Goal: Transaction & Acquisition: Purchase product/service

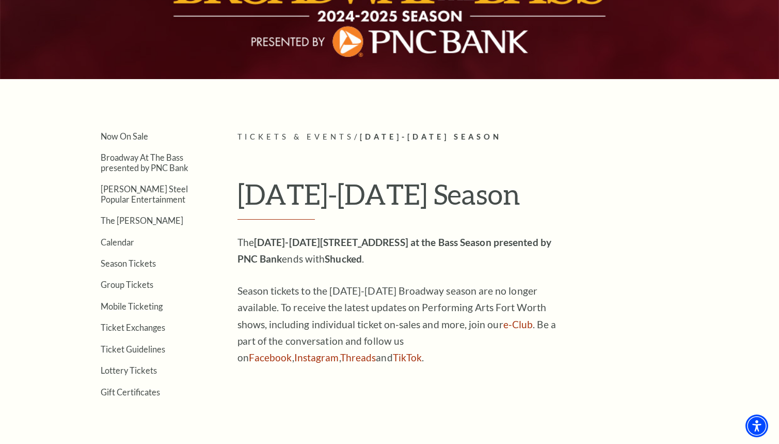
scroll to position [159, 0]
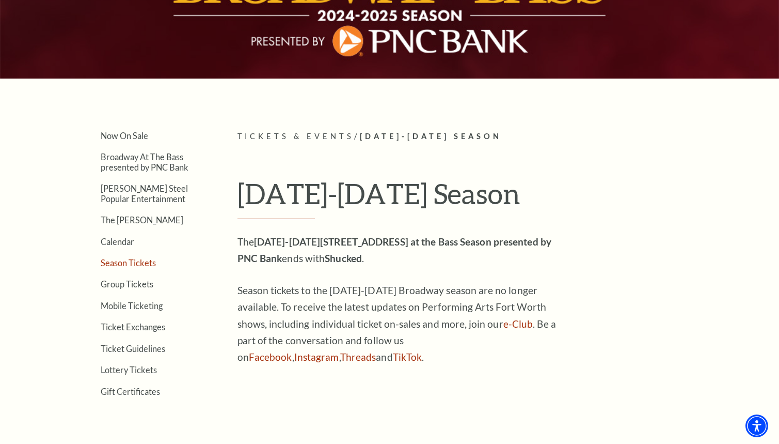
click at [131, 263] on link "Season Tickets" at bounding box center [128, 263] width 55 height 10
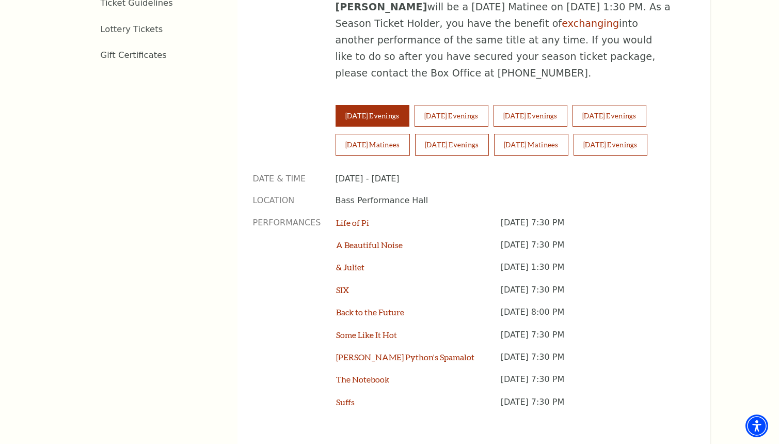
scroll to position [712, 0]
click at [549, 106] on button "Thursday Evenings" at bounding box center [531, 117] width 74 height 22
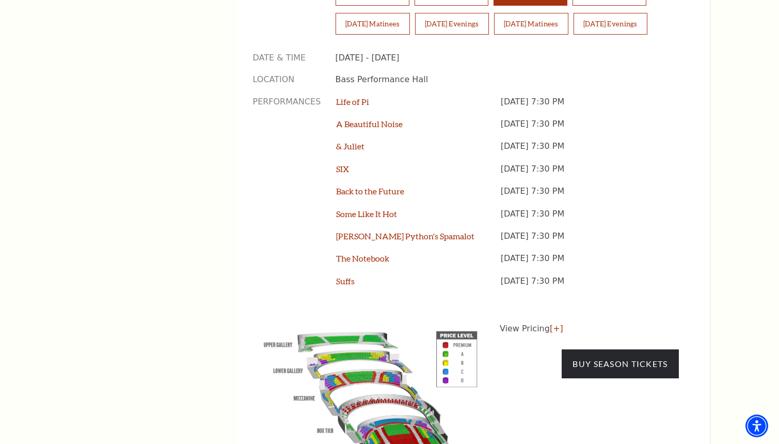
scroll to position [851, 0]
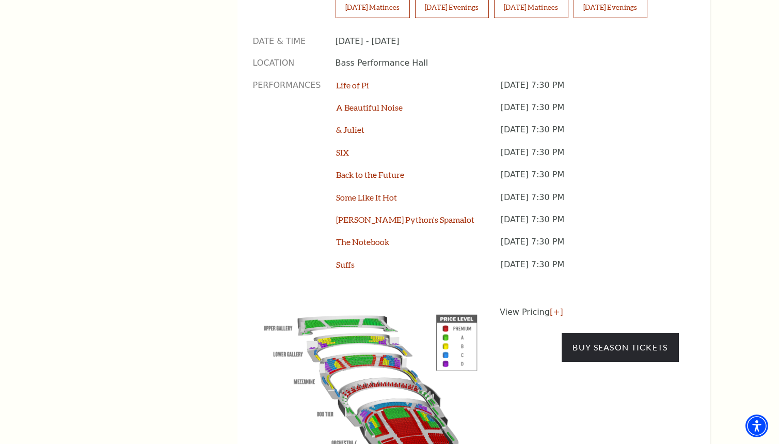
click at [407, 368] on img at bounding box center [371, 384] width 236 height 157
click at [596, 333] on link "Buy Season Tickets" at bounding box center [620, 347] width 117 height 29
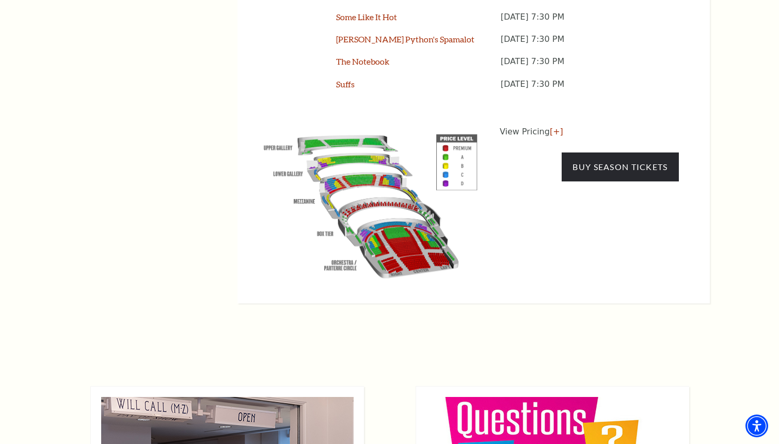
scroll to position [1028, 0]
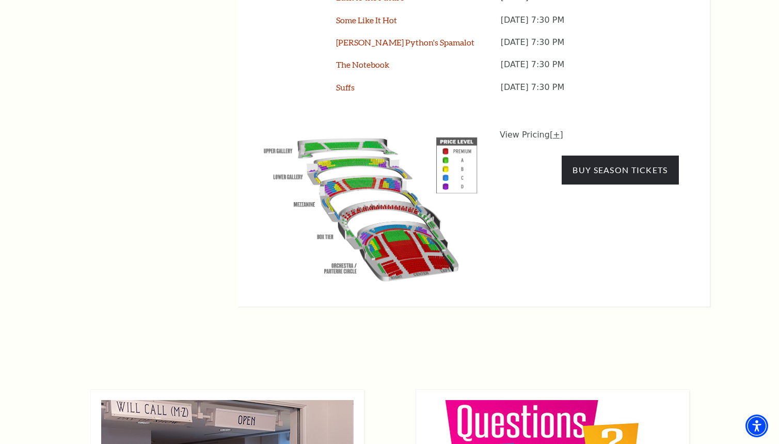
click at [555, 130] on link "[+]" at bounding box center [556, 135] width 13 height 10
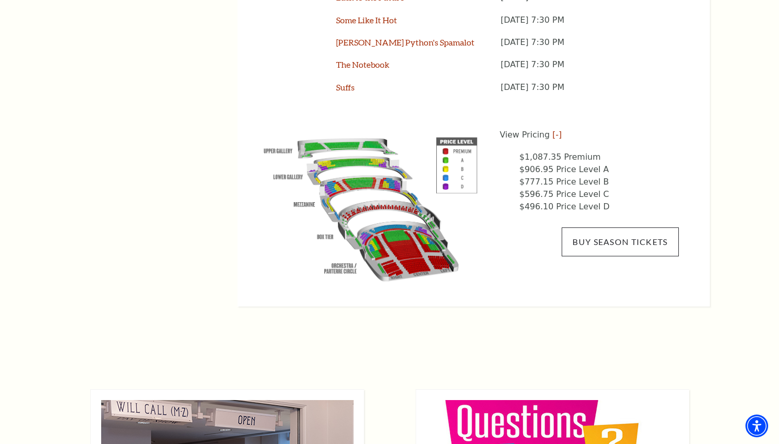
click at [609, 227] on link "Buy Season Tickets" at bounding box center [620, 241] width 117 height 29
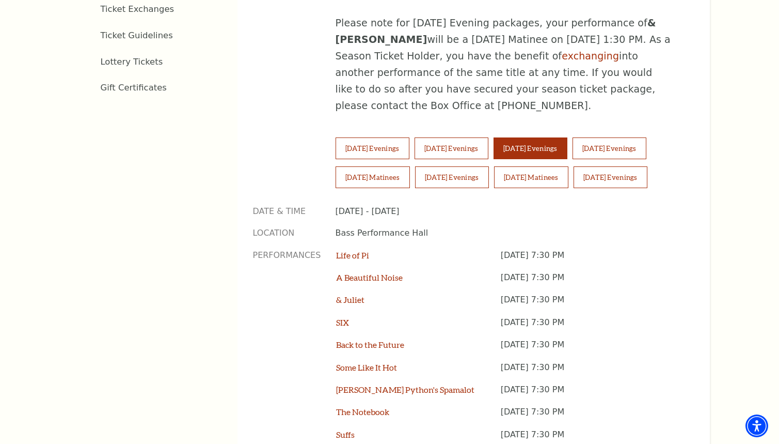
scroll to position [680, 0]
click at [471, 138] on button "Wednesday Evenings" at bounding box center [452, 149] width 74 height 22
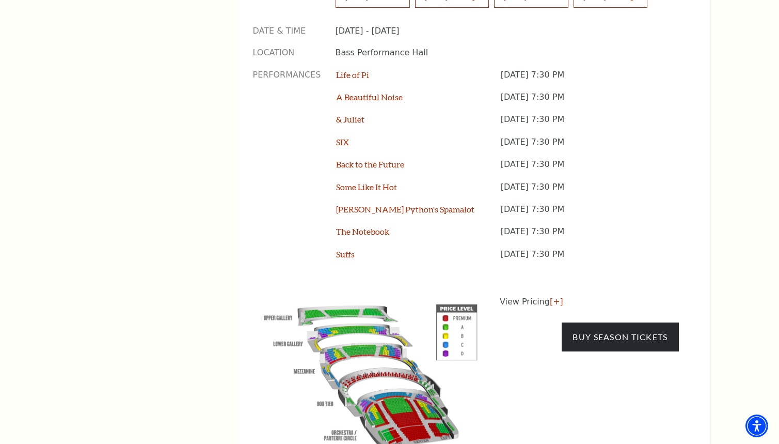
scroll to position [867, 0]
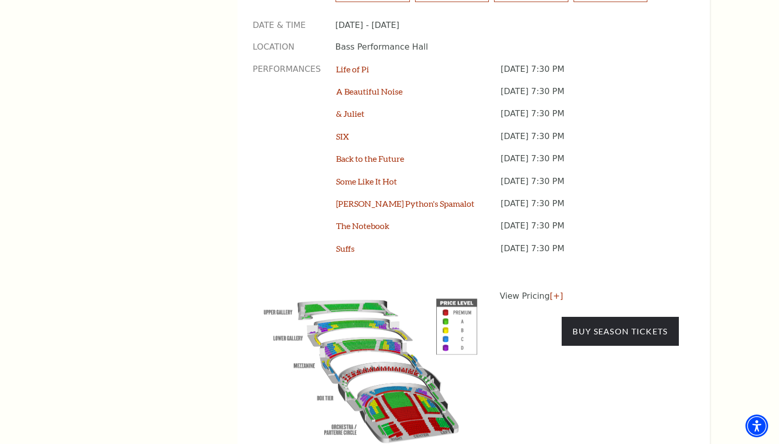
click at [411, 357] on img at bounding box center [371, 368] width 236 height 157
click at [623, 317] on link "Buy Season Tickets" at bounding box center [620, 331] width 117 height 29
click at [601, 317] on link "Buy Season Tickets" at bounding box center [620, 331] width 117 height 29
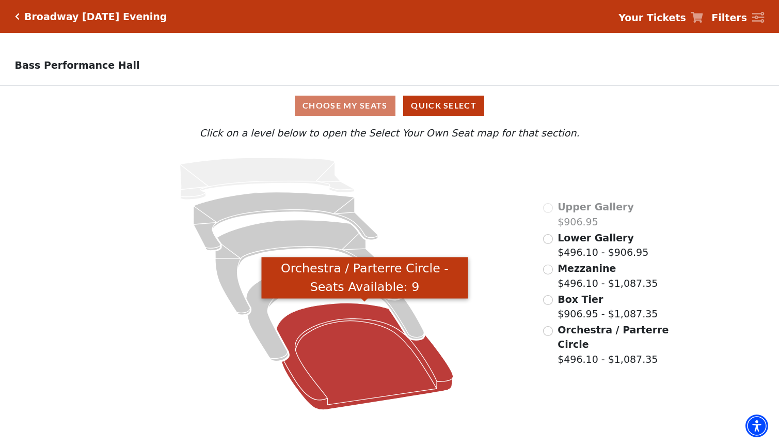
click at [337, 357] on icon "Orchestra / Parterre Circle - Seats Available: 9" at bounding box center [364, 356] width 177 height 107
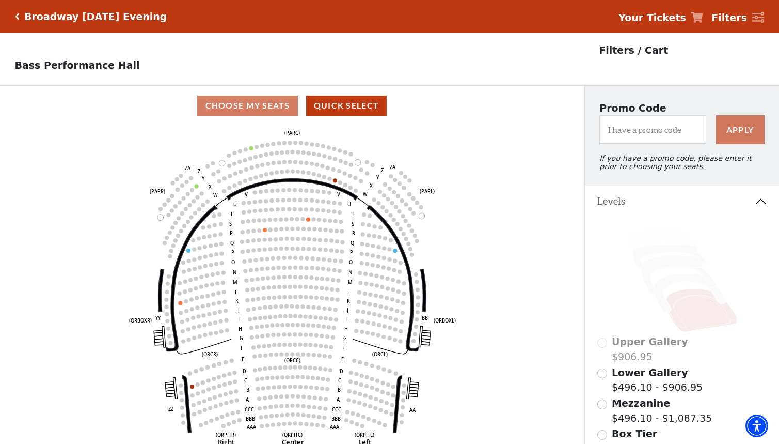
click at [617, 52] on p "Filters / Cart" at bounding box center [633, 50] width 69 height 15
click at [599, 47] on p "Filters / Cart" at bounding box center [633, 50] width 69 height 15
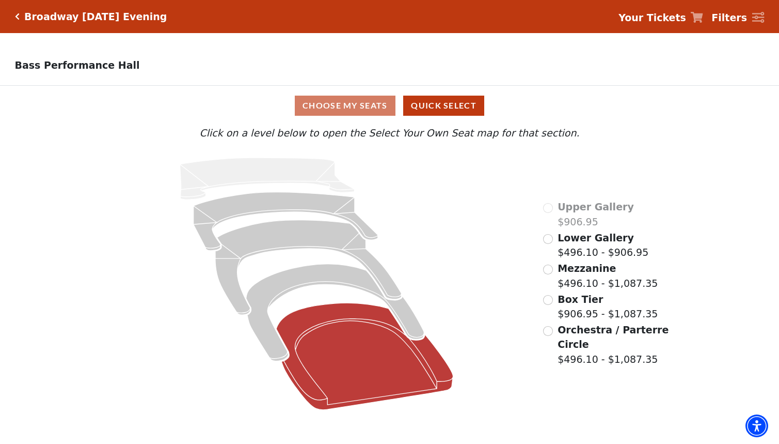
click at [335, 337] on icon at bounding box center [364, 356] width 177 height 107
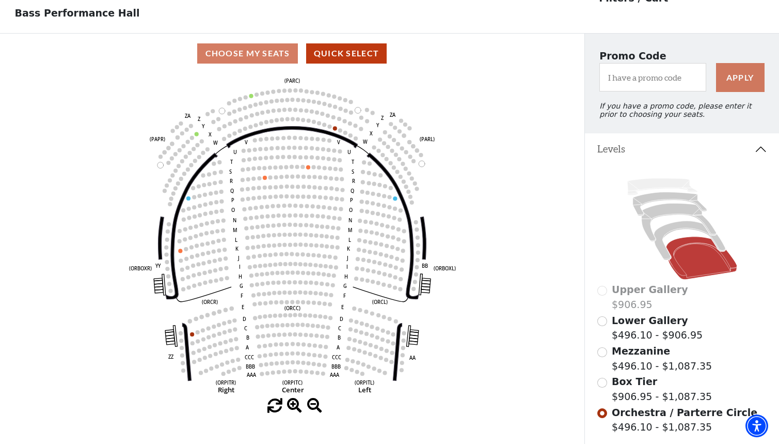
scroll to position [57, 0]
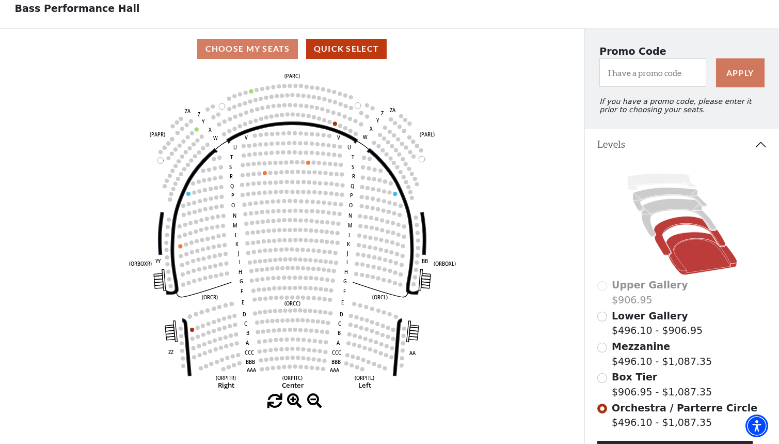
click at [671, 221] on icon at bounding box center [689, 235] width 71 height 39
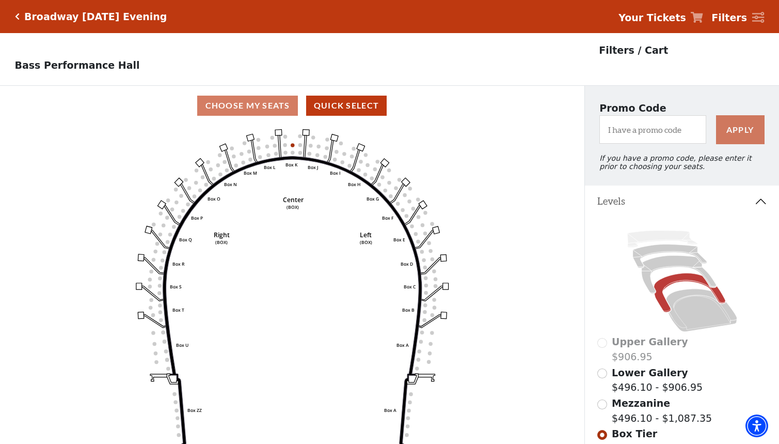
scroll to position [48, 0]
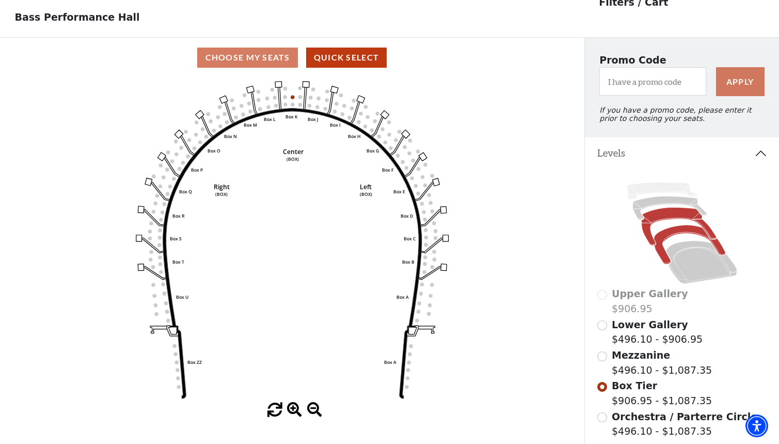
click at [663, 214] on icon at bounding box center [678, 226] width 75 height 38
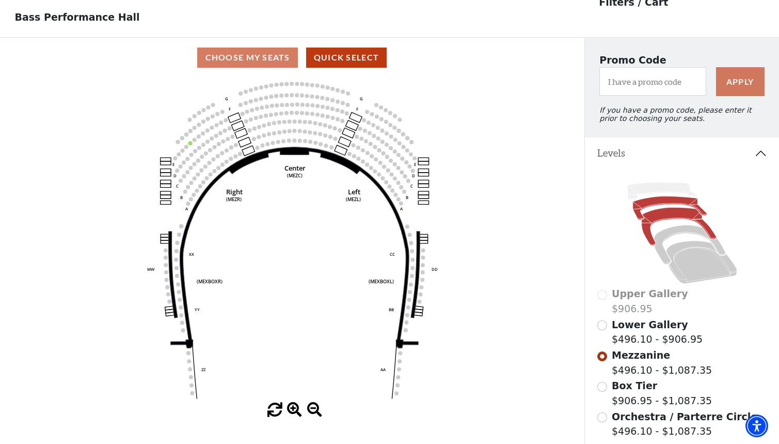
click at [653, 202] on icon at bounding box center [670, 207] width 74 height 23
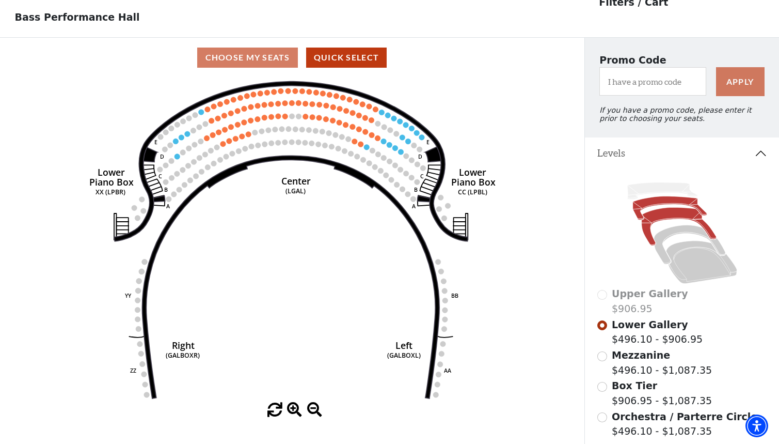
click at [665, 216] on icon at bounding box center [678, 226] width 75 height 38
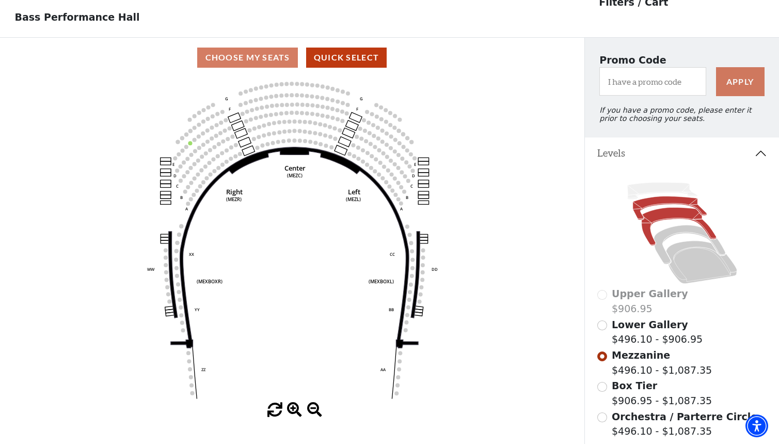
click at [657, 199] on icon at bounding box center [670, 207] width 74 height 23
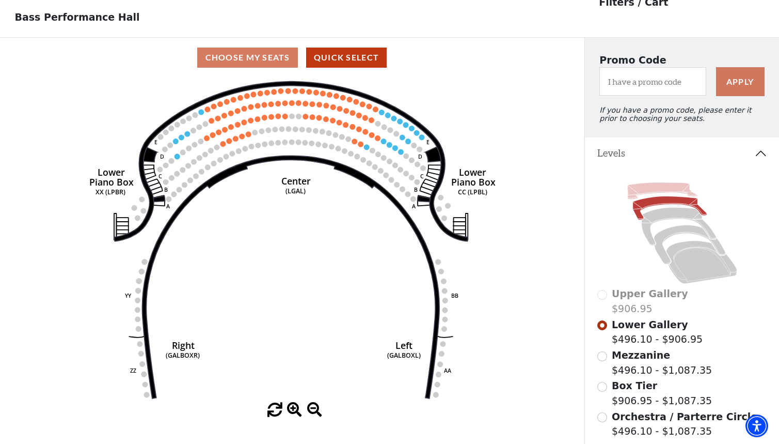
click at [661, 185] on icon at bounding box center [663, 190] width 70 height 17
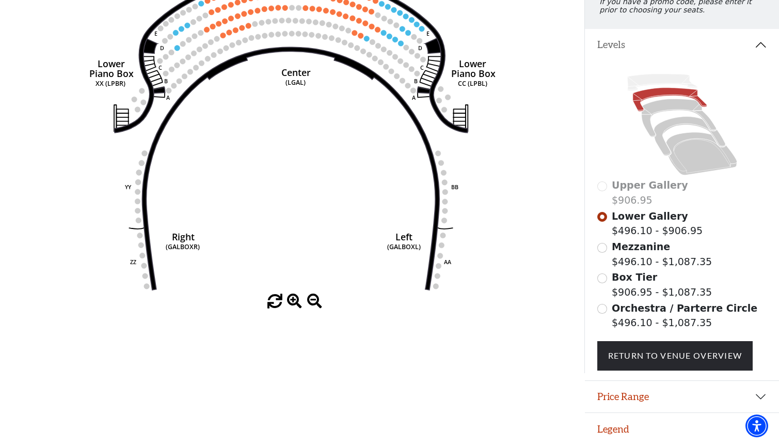
scroll to position [155, 0]
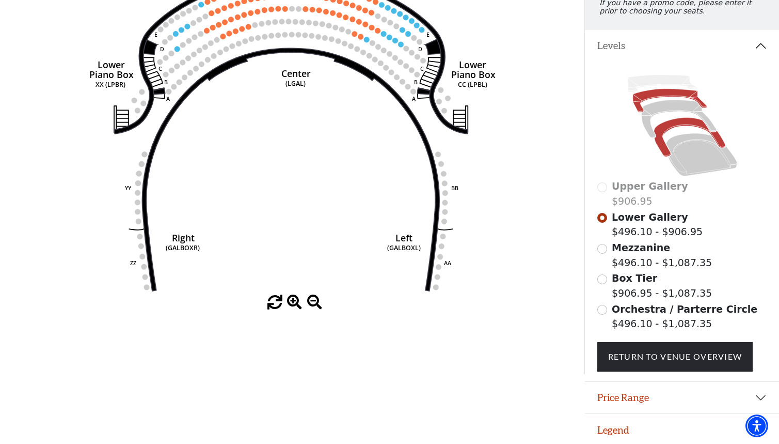
click at [682, 120] on icon at bounding box center [689, 136] width 71 height 39
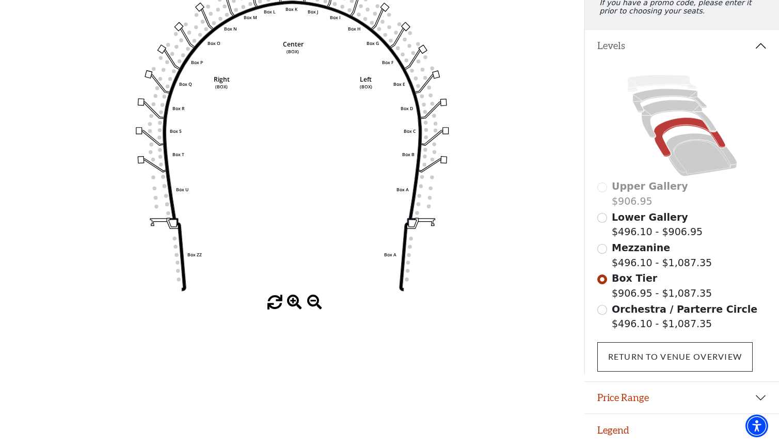
click at [641, 346] on link "Return To Venue Overview" at bounding box center [676, 356] width 156 height 29
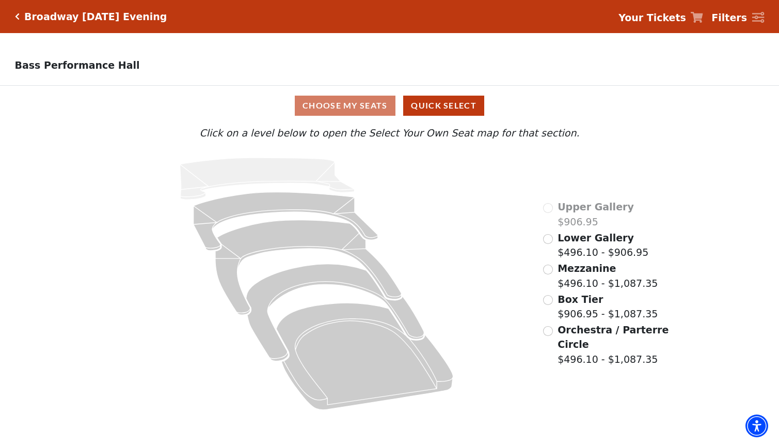
scroll to position [0, 0]
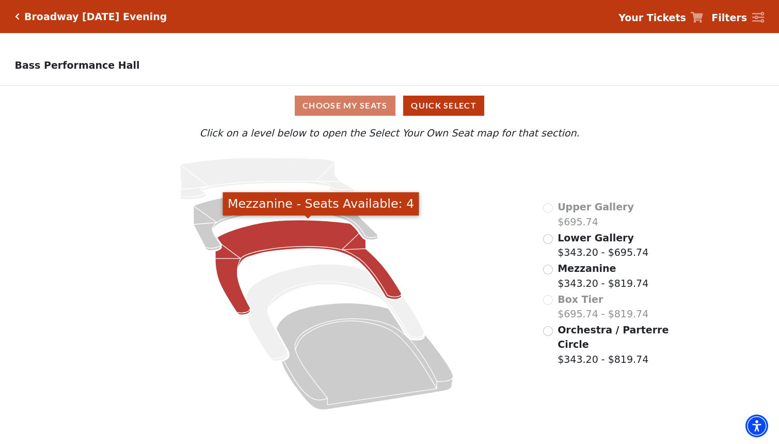
click at [271, 226] on icon "Mezzanine - Seats Available: 4" at bounding box center [308, 267] width 186 height 95
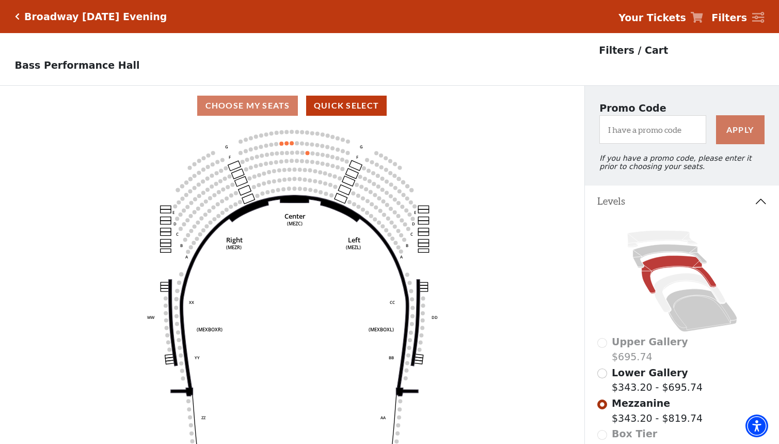
scroll to position [48, 0]
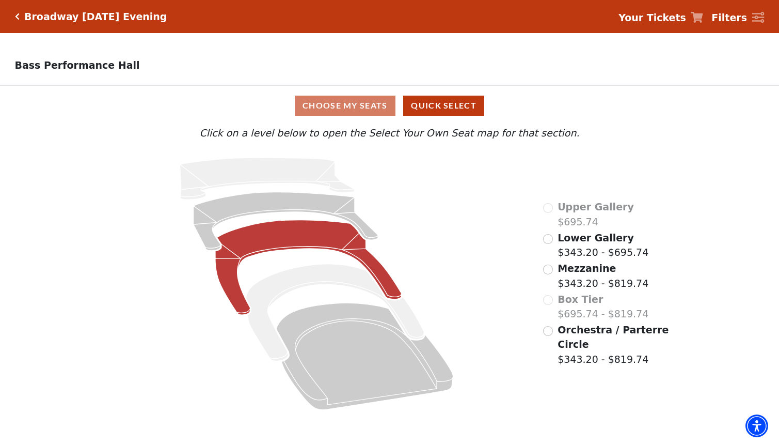
click at [309, 228] on icon at bounding box center [308, 267] width 186 height 95
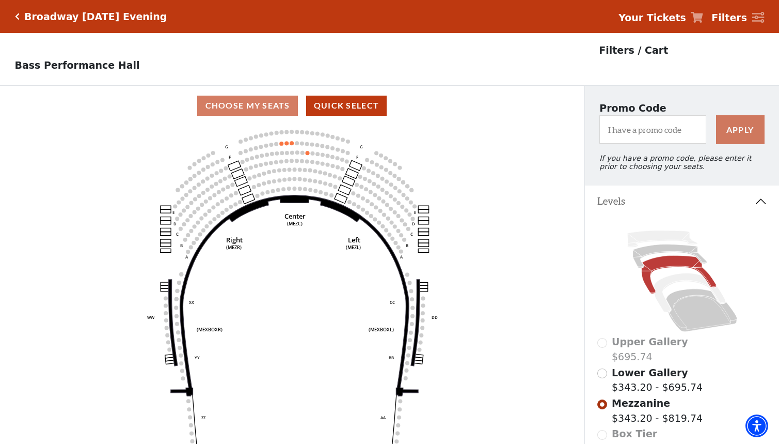
scroll to position [48, 0]
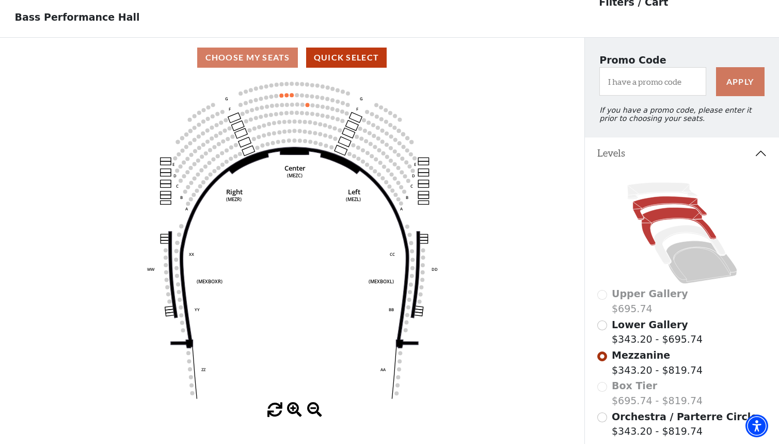
click at [667, 200] on icon at bounding box center [670, 207] width 74 height 23
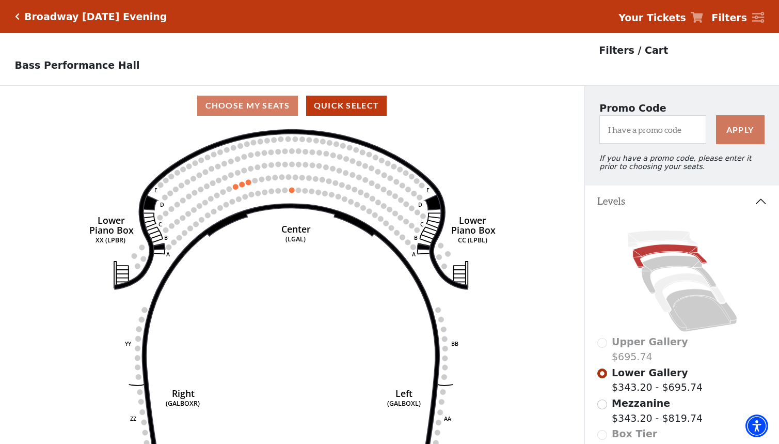
scroll to position [0, 0]
click at [15, 17] on icon "Click here to go back to filters" at bounding box center [17, 16] width 5 height 7
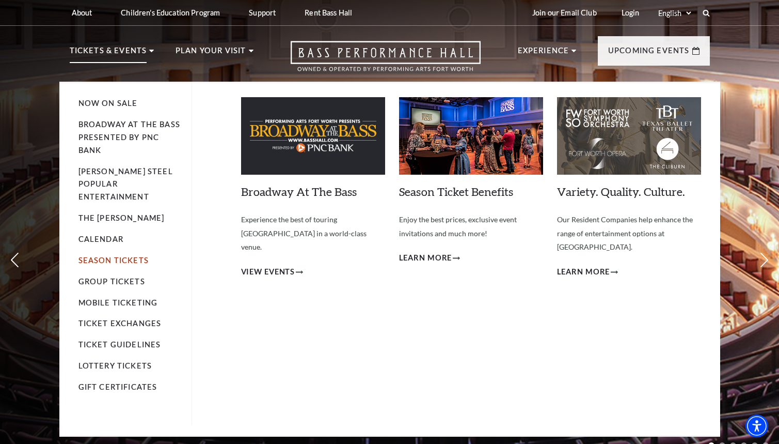
click at [99, 256] on link "Season Tickets" at bounding box center [114, 260] width 70 height 9
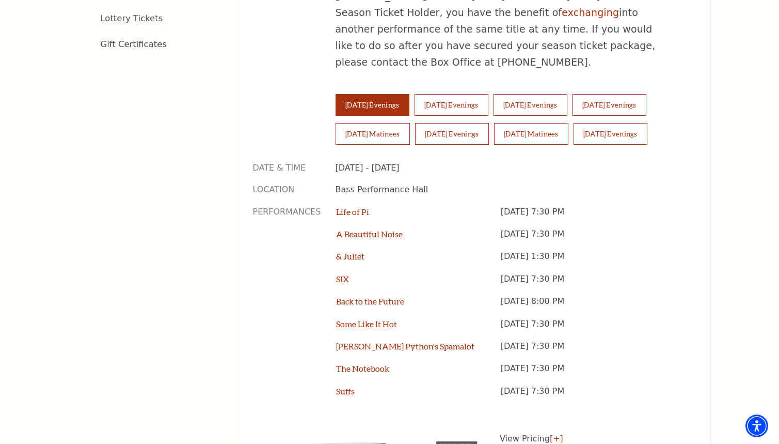
scroll to position [726, 0]
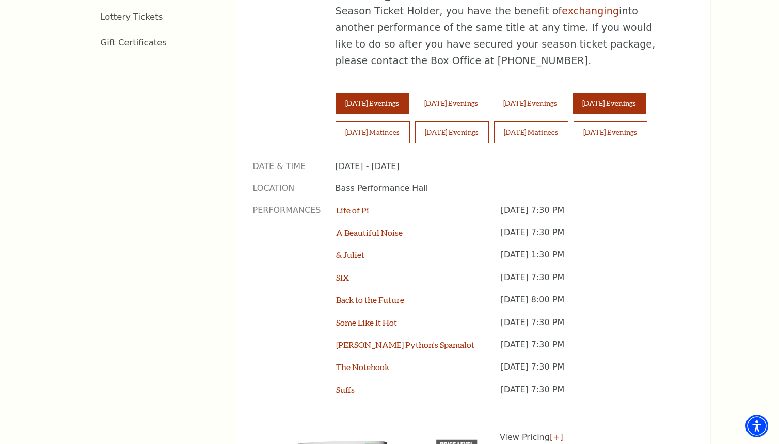
click at [630, 92] on button "Friday Evenings" at bounding box center [610, 103] width 74 height 22
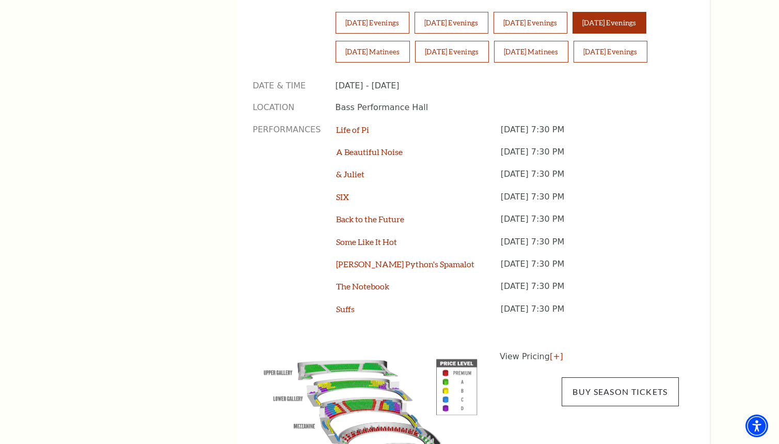
scroll to position [806, 0]
click at [613, 377] on link "Buy Season Tickets" at bounding box center [620, 391] width 117 height 29
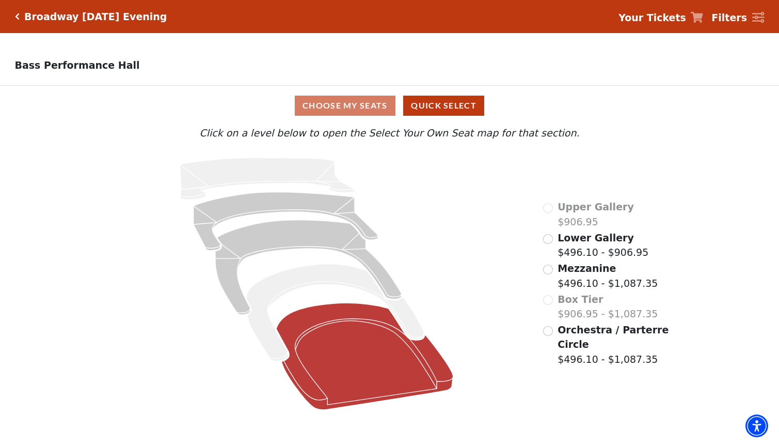
click at [340, 340] on icon at bounding box center [364, 356] width 177 height 107
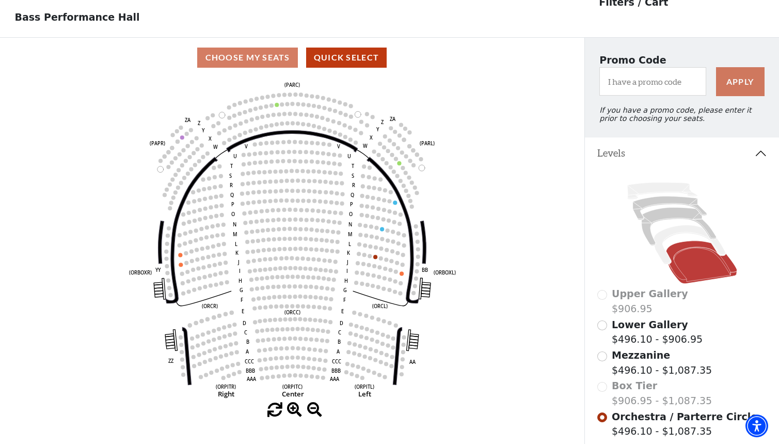
scroll to position [44, 0]
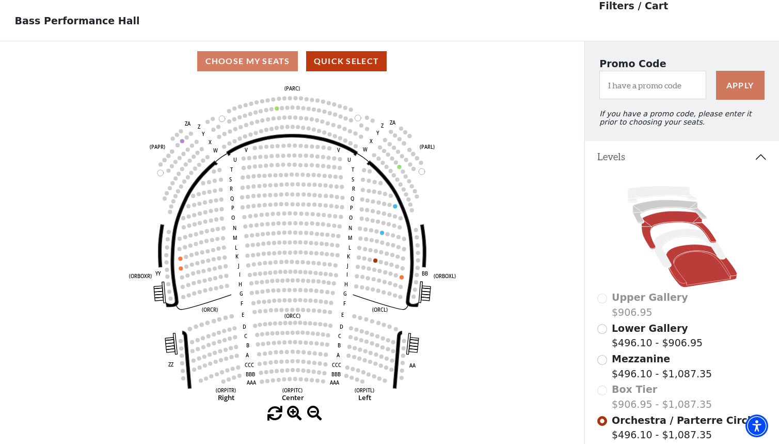
click at [673, 216] on icon at bounding box center [678, 230] width 75 height 38
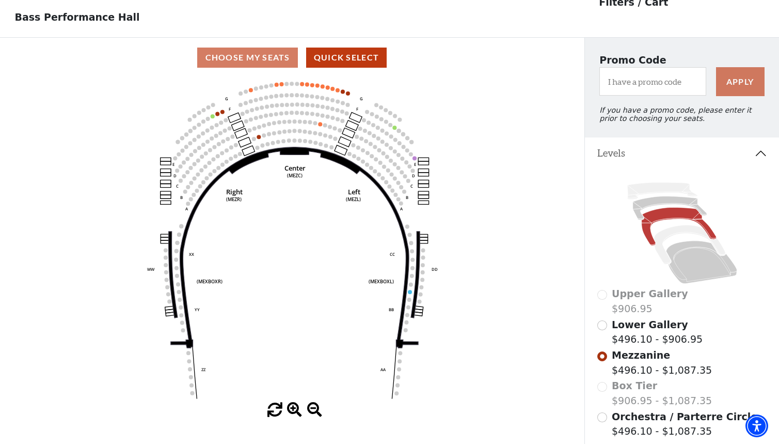
scroll to position [48, 0]
click at [664, 200] on icon at bounding box center [670, 207] width 74 height 23
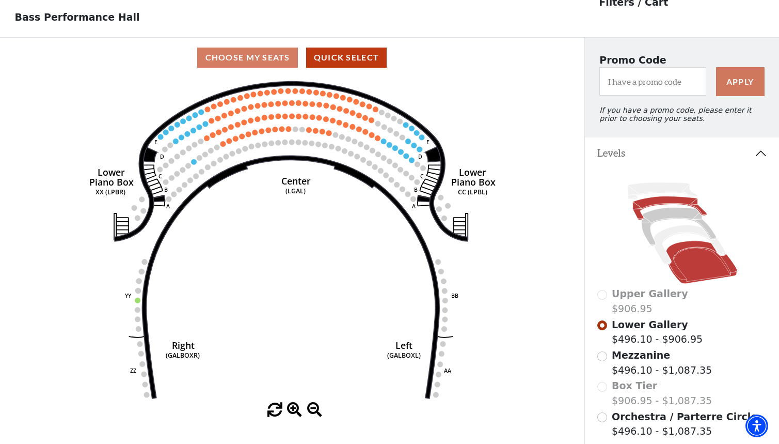
click at [707, 265] on icon at bounding box center [701, 261] width 71 height 43
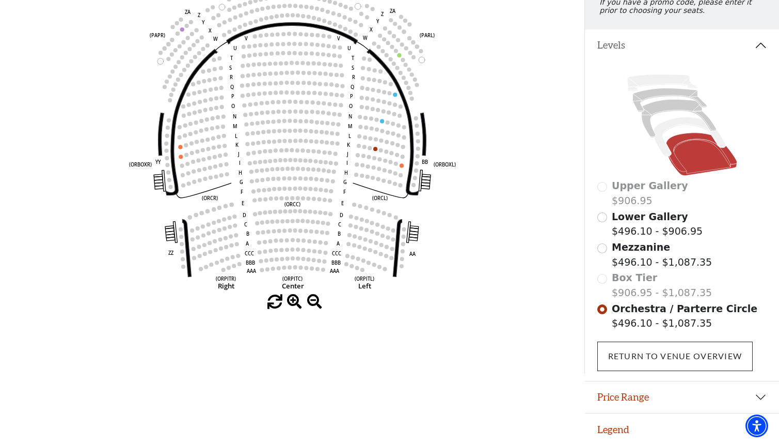
scroll to position [155, 0]
click at [654, 358] on link "Return To Venue Overview" at bounding box center [676, 356] width 156 height 29
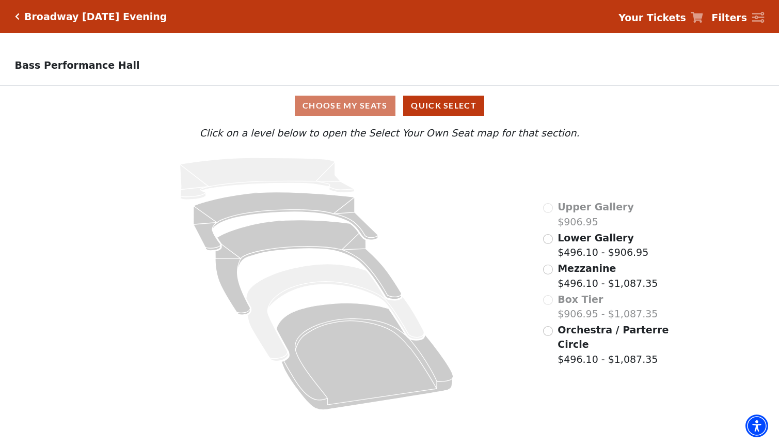
scroll to position [0, 0]
click at [93, 18] on h5 "Broadway Friday Evening" at bounding box center [95, 17] width 143 height 12
click at [34, 19] on h5 "Broadway Friday Evening" at bounding box center [95, 17] width 143 height 12
click at [18, 17] on icon "Click here to go back to filters" at bounding box center [17, 16] width 5 height 7
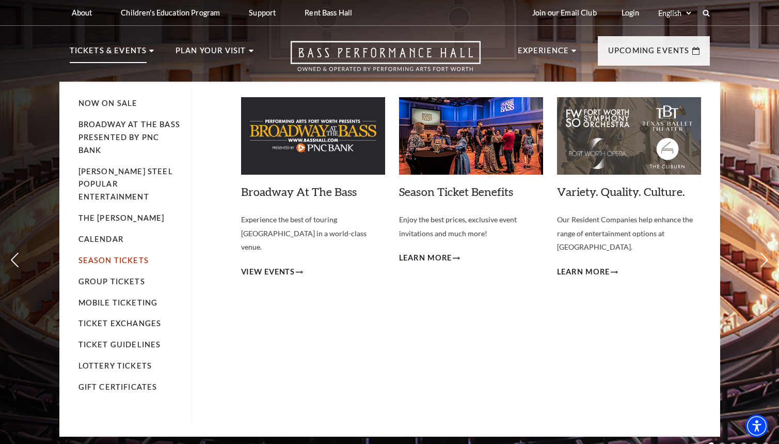
click at [104, 256] on link "Season Tickets" at bounding box center [114, 260] width 70 height 9
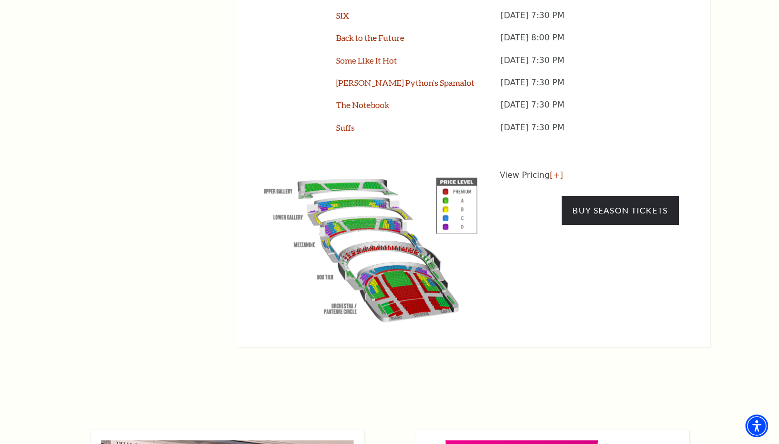
scroll to position [989, 0]
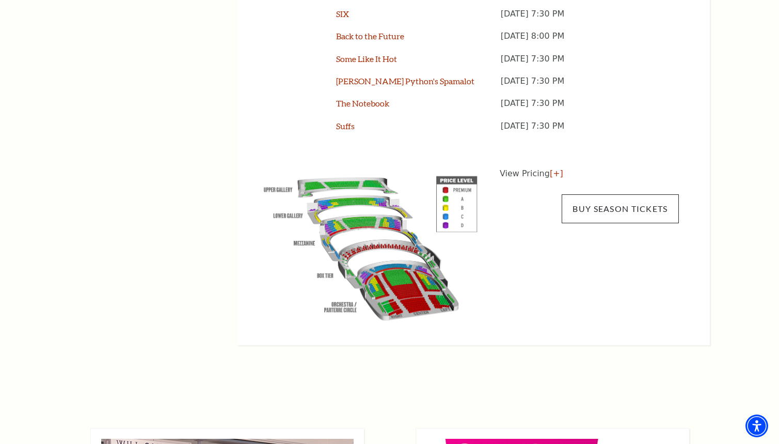
click at [635, 194] on link "Buy Season Tickets" at bounding box center [620, 208] width 117 height 29
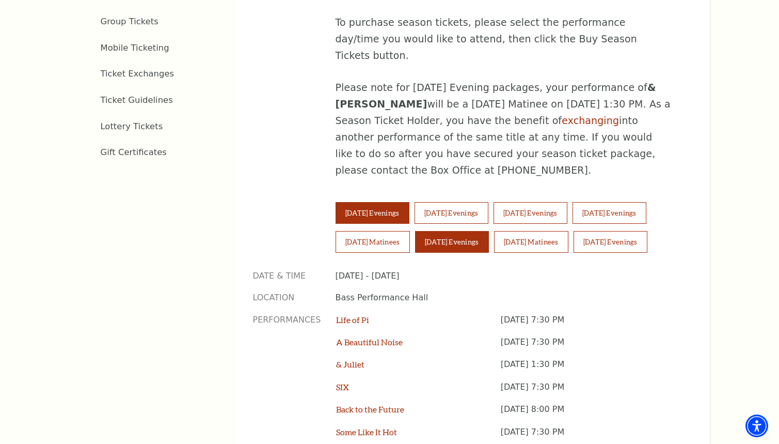
scroll to position [617, 0]
click at [450, 230] on button "Saturday Evenings" at bounding box center [452, 241] width 74 height 22
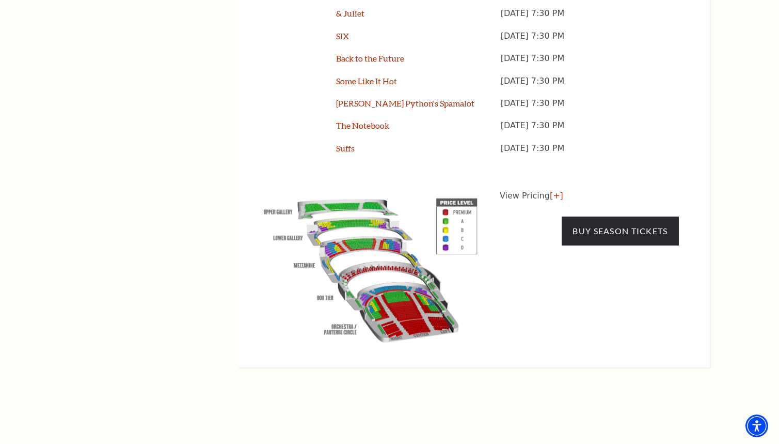
scroll to position [971, 0]
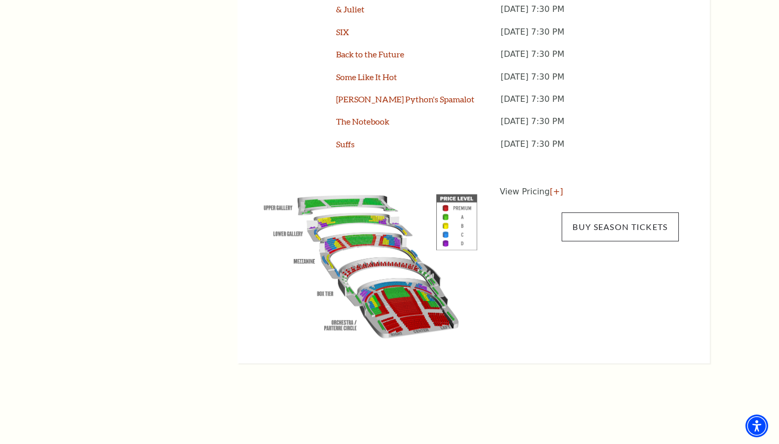
click at [619, 212] on link "Buy Season Tickets" at bounding box center [620, 226] width 117 height 29
click at [626, 212] on link "Buy Season Tickets" at bounding box center [620, 226] width 117 height 29
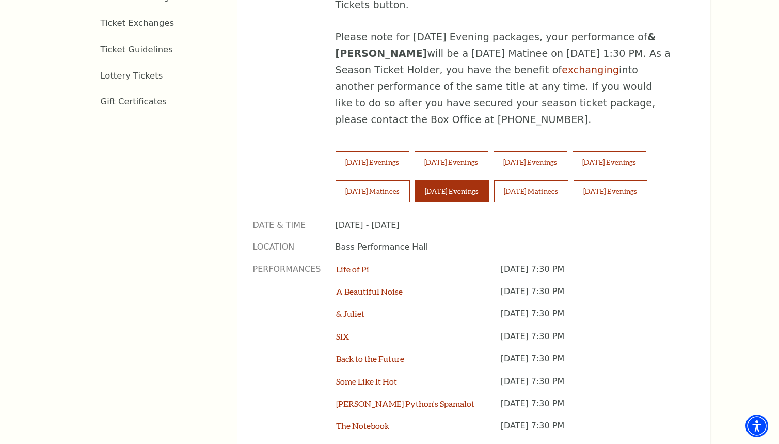
scroll to position [664, 0]
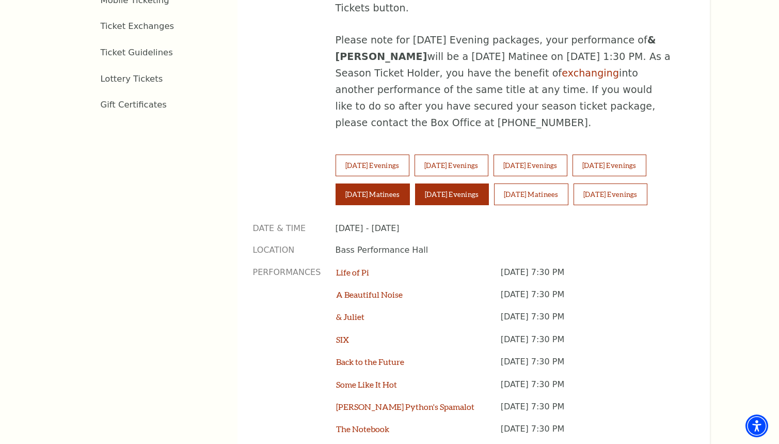
click at [369, 183] on button "Saturday Matinees" at bounding box center [373, 194] width 74 height 22
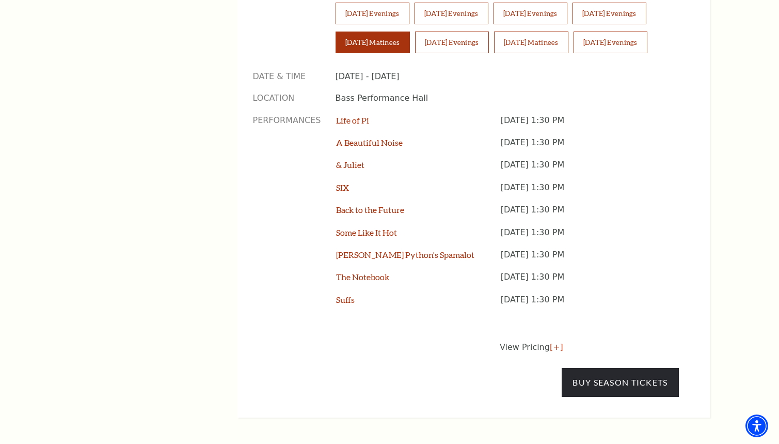
scroll to position [825, 0]
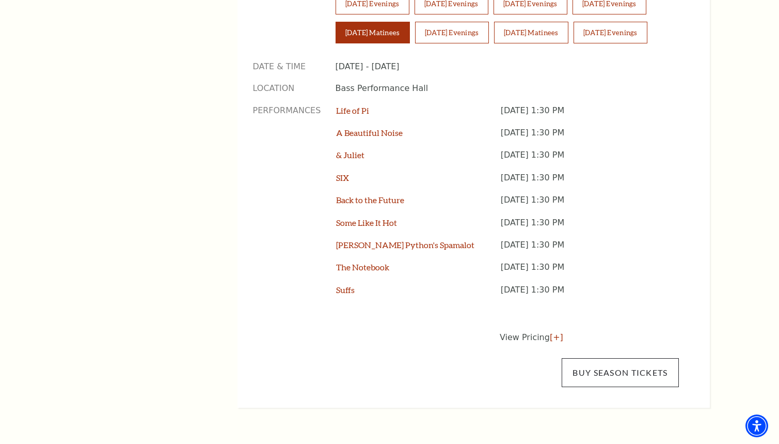
click at [605, 358] on link "Buy Season Tickets" at bounding box center [620, 372] width 117 height 29
click at [604, 358] on link "Buy Season Tickets" at bounding box center [620, 372] width 117 height 29
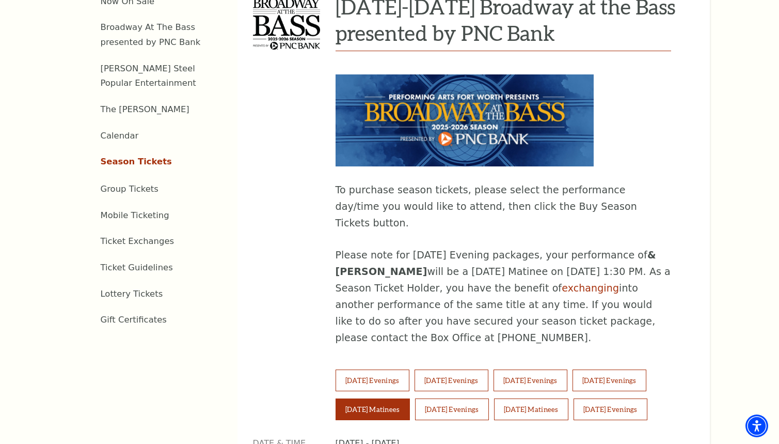
scroll to position [537, 0]
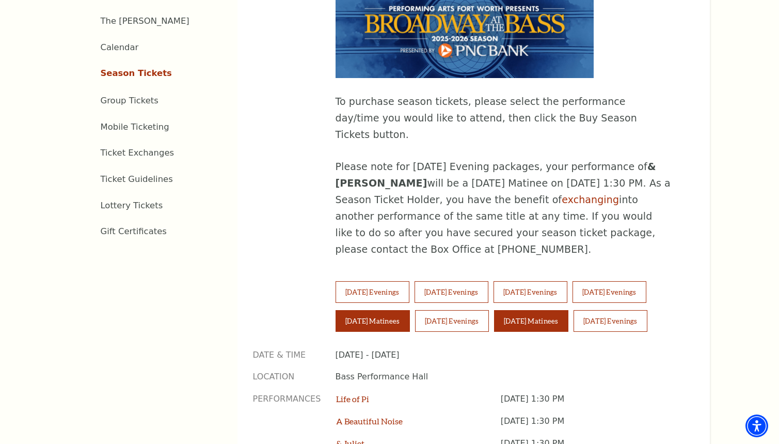
click at [552, 310] on button "Sunday Matinees" at bounding box center [531, 321] width 74 height 22
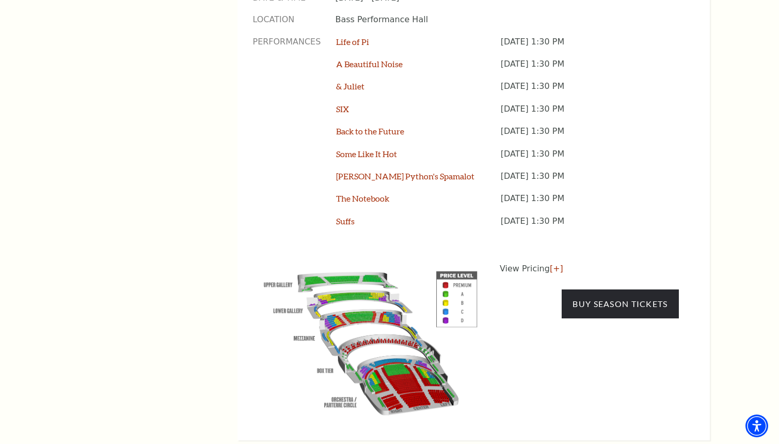
scroll to position [906, 0]
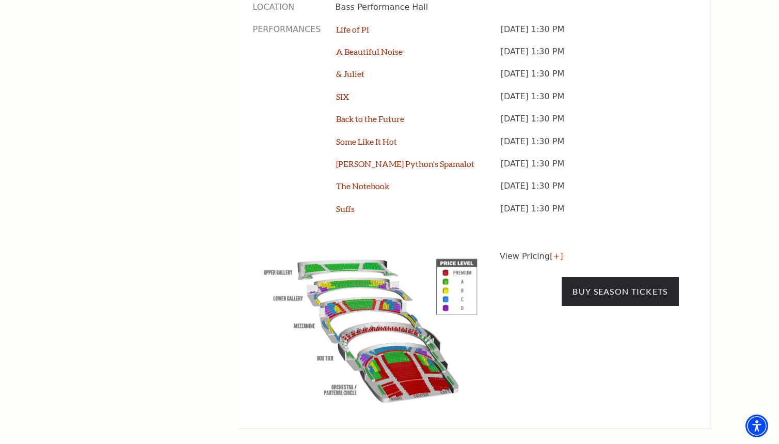
click at [399, 308] on img at bounding box center [371, 328] width 236 height 157
click at [623, 277] on link "Buy Season Tickets" at bounding box center [620, 291] width 117 height 29
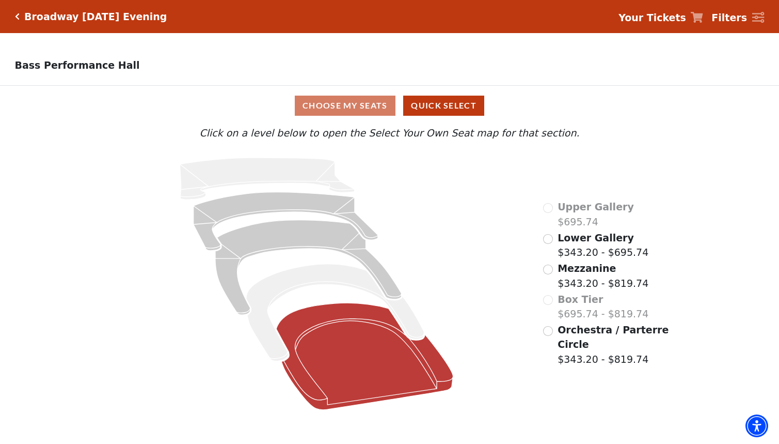
click at [352, 325] on icon at bounding box center [364, 356] width 177 height 107
click at [363, 355] on icon at bounding box center [364, 356] width 177 height 107
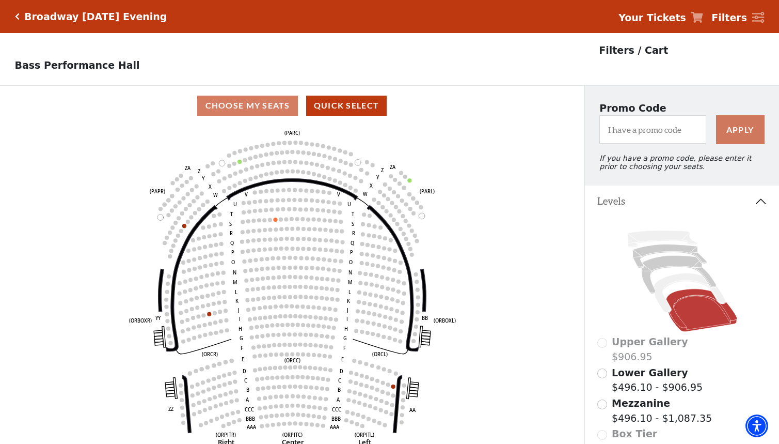
scroll to position [48, 0]
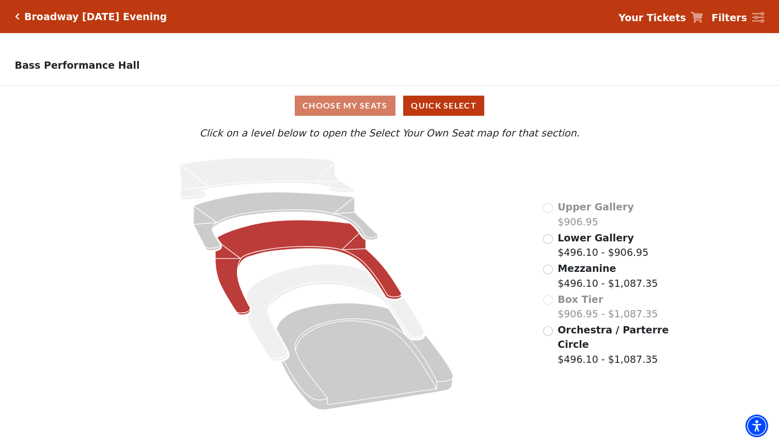
click at [292, 234] on icon at bounding box center [308, 267] width 186 height 95
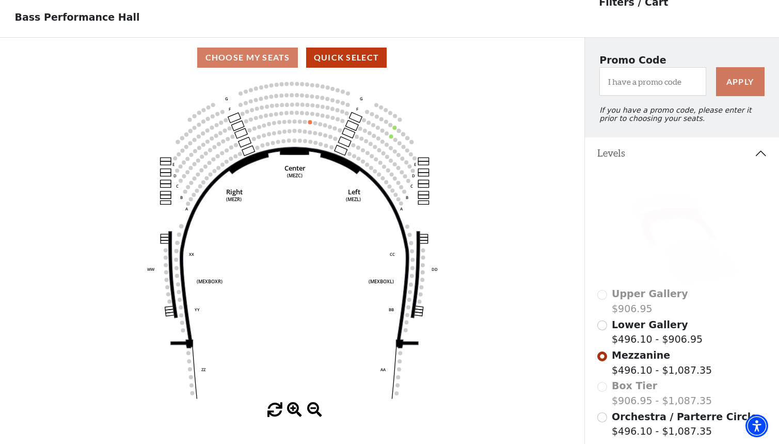
scroll to position [48, 0]
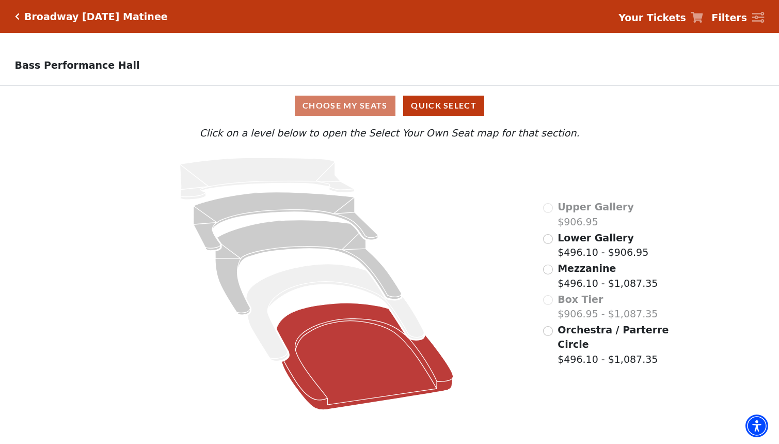
click at [343, 338] on icon at bounding box center [364, 356] width 177 height 107
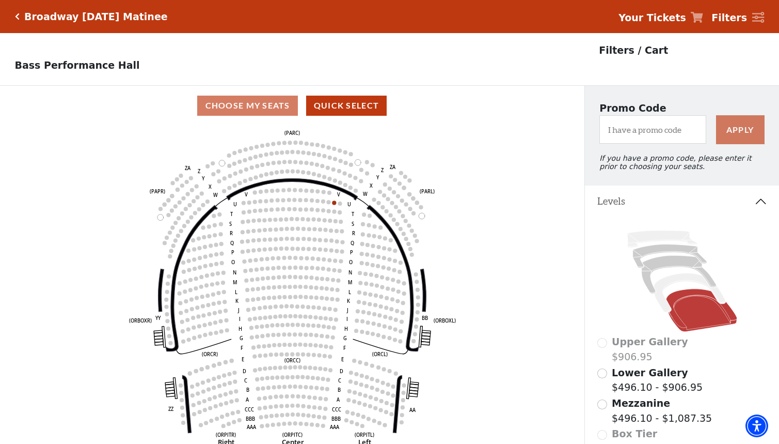
scroll to position [48, 0]
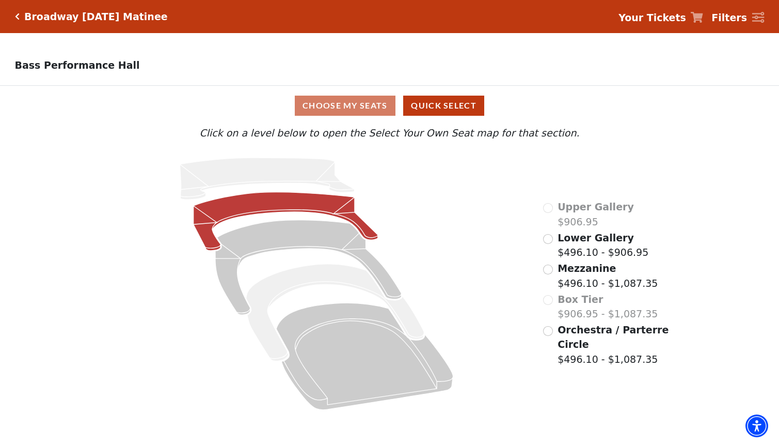
click at [287, 200] on icon at bounding box center [286, 221] width 185 height 58
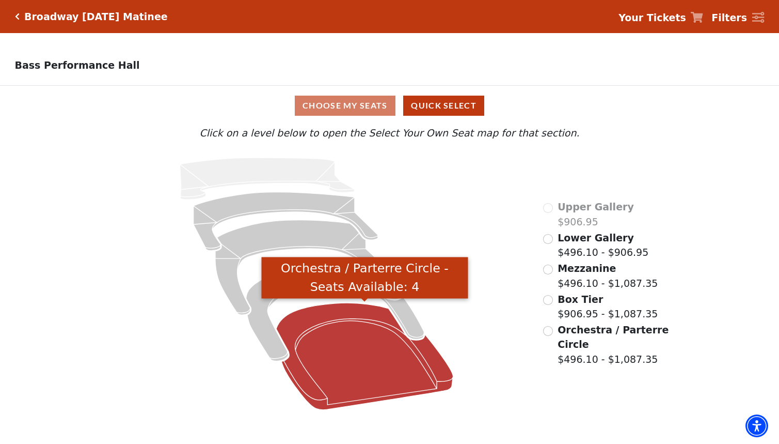
click at [349, 361] on icon "Orchestra / Parterre Circle - Seats Available: 4" at bounding box center [364, 356] width 177 height 107
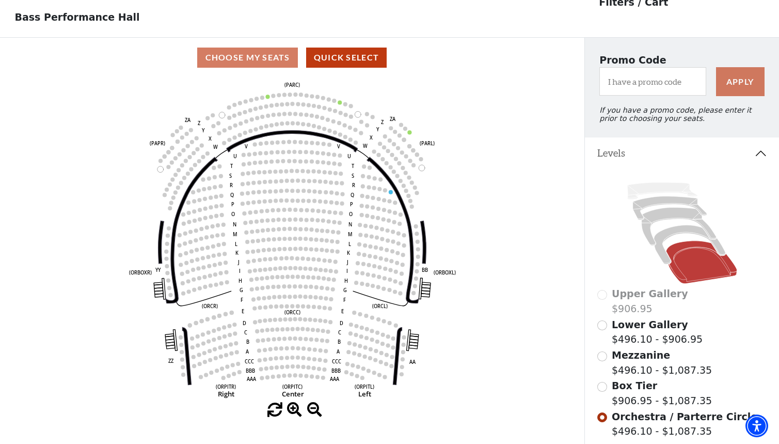
scroll to position [50, 0]
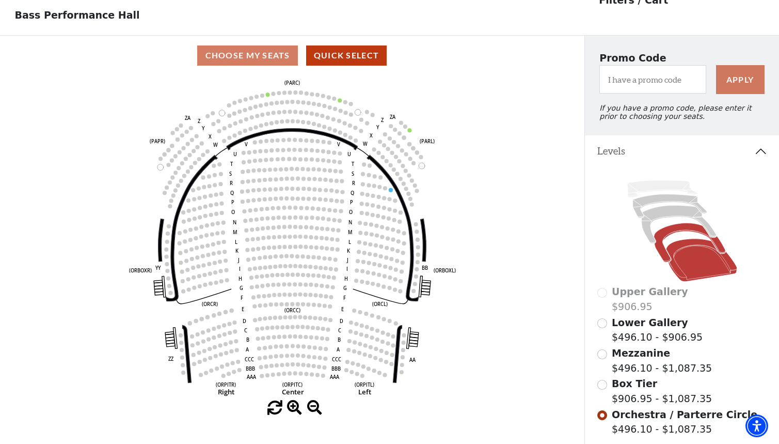
click at [680, 228] on icon at bounding box center [689, 242] width 71 height 39
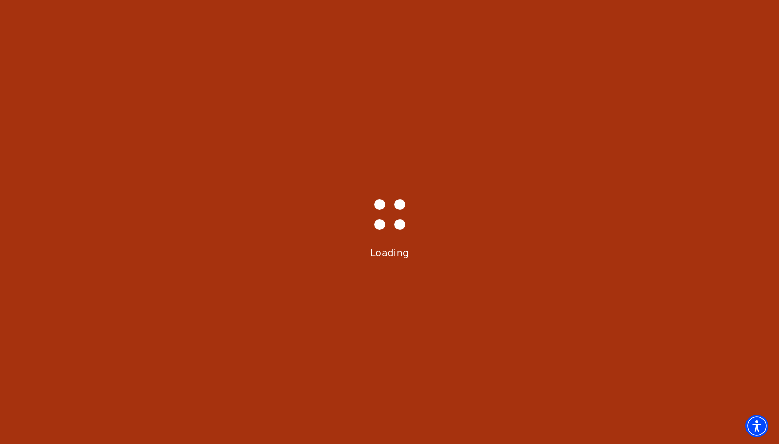
scroll to position [48, 0]
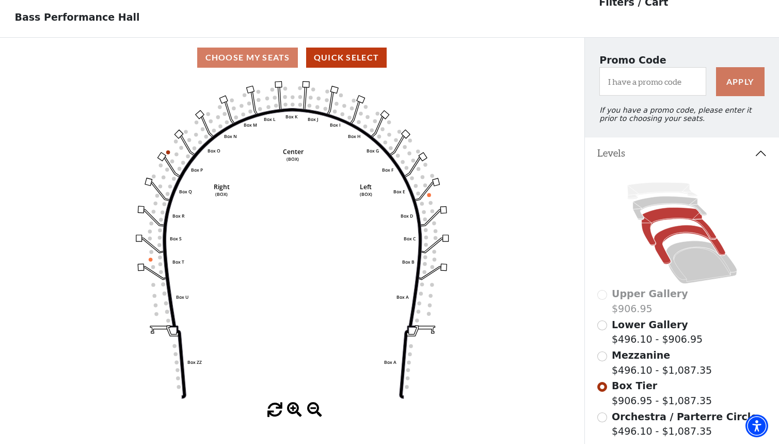
click at [670, 213] on icon at bounding box center [678, 226] width 75 height 38
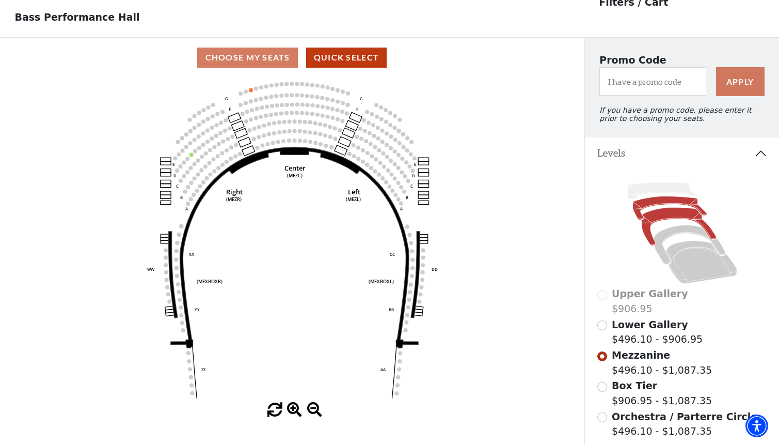
click at [661, 201] on icon at bounding box center [670, 207] width 74 height 23
